Goal: Use online tool/utility

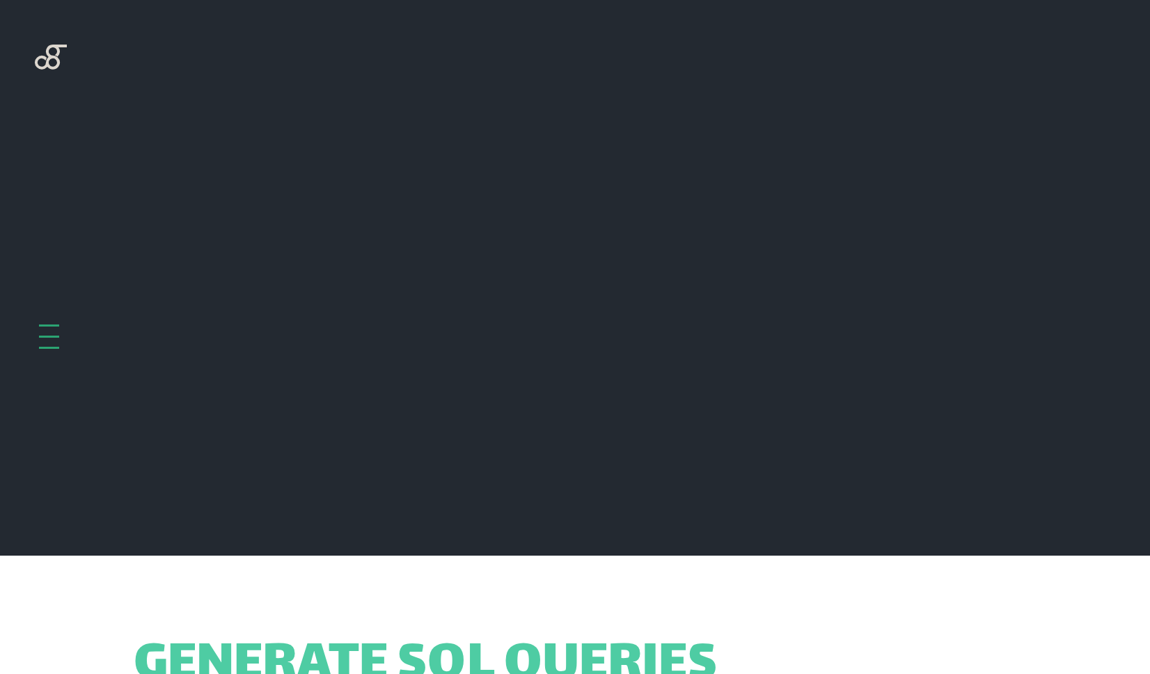
scroll to position [556, 0]
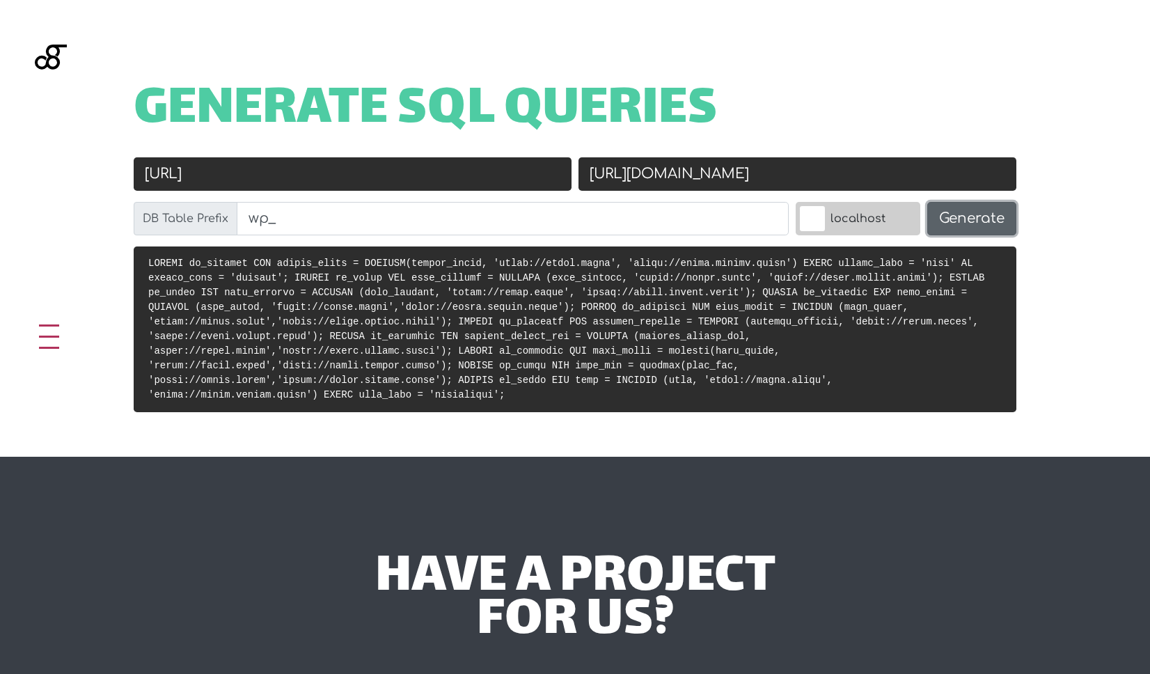
click at [968, 221] on button "Generate" at bounding box center [972, 218] width 89 height 33
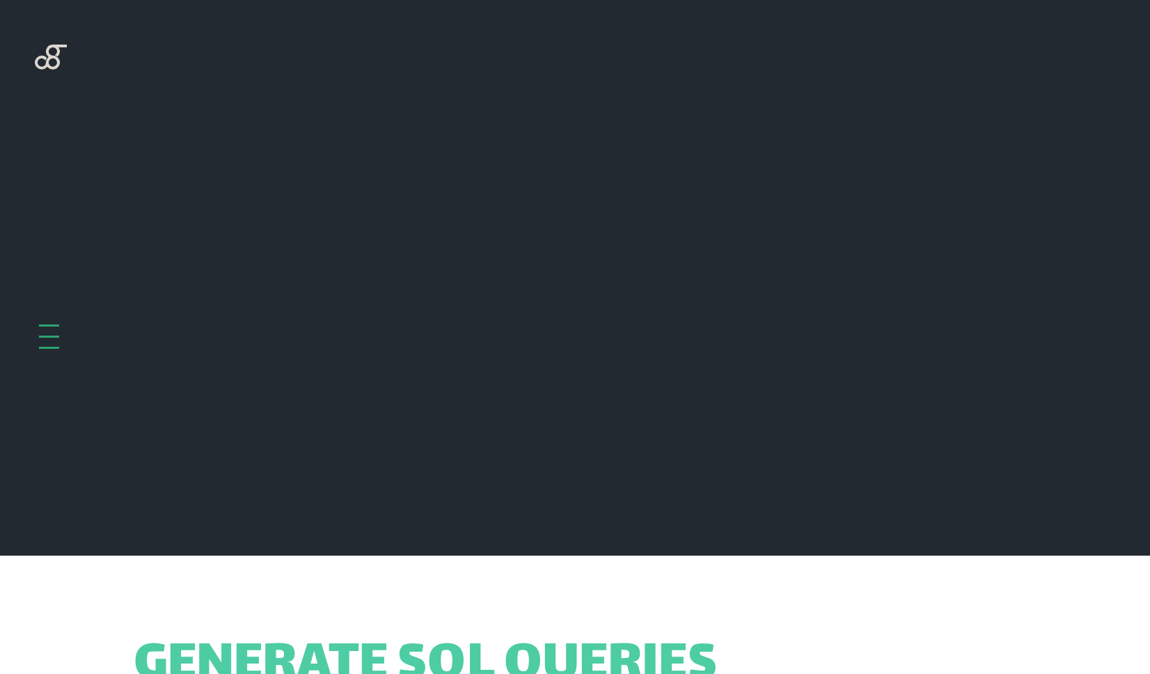
scroll to position [556, 0]
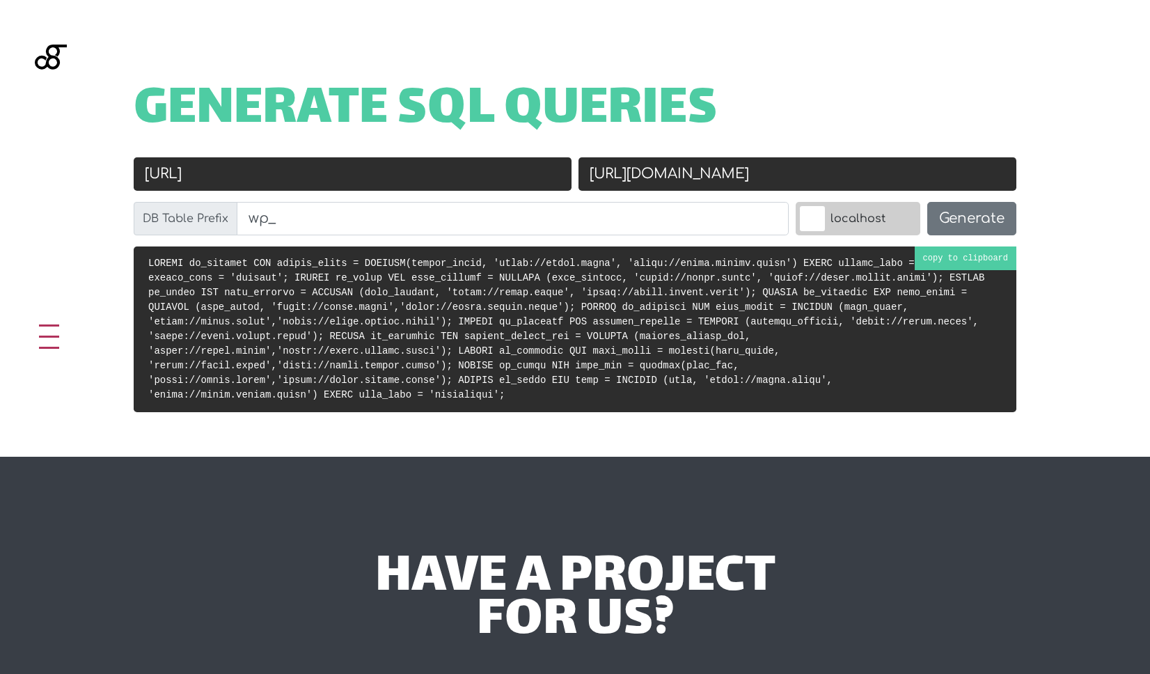
click at [769, 322] on code at bounding box center [566, 329] width 836 height 143
click at [669, 89] on span "Generate SQL Queries" at bounding box center [426, 110] width 584 height 43
click at [852, 114] on h1 "Generate SQL Queries" at bounding box center [575, 110] width 883 height 43
